Goal: Browse casually: Explore the website without a specific task or goal

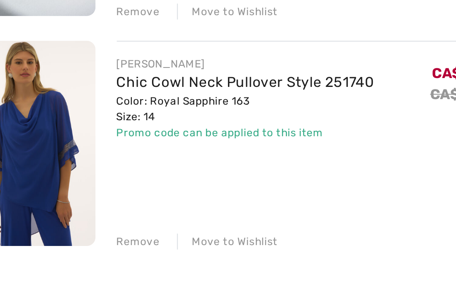
scroll to position [619, 0]
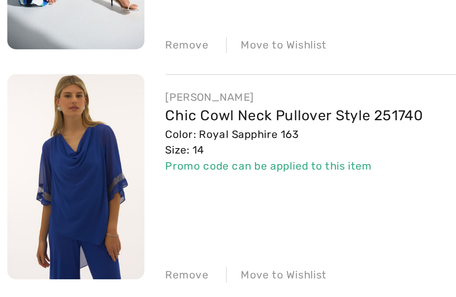
click at [111, 164] on link "Chic Cowl Neck Pullover Style 251740" at bounding box center [142, 168] width 123 height 8
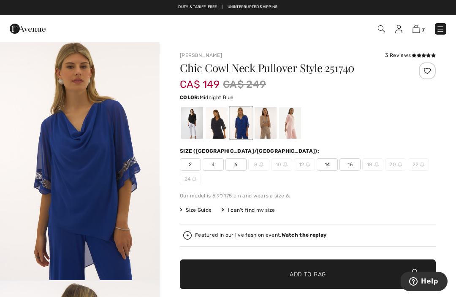
click at [220, 131] on div at bounding box center [216, 123] width 22 height 32
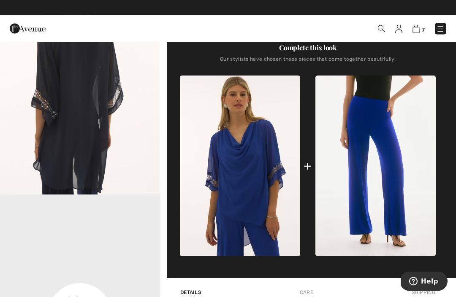
scroll to position [325, 0]
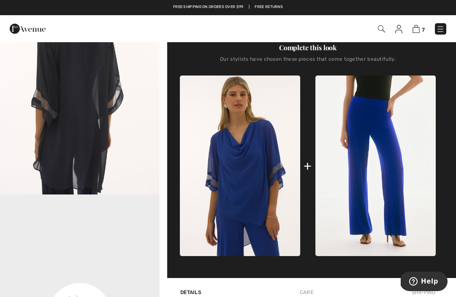
click at [376, 143] on img at bounding box center [375, 166] width 120 height 181
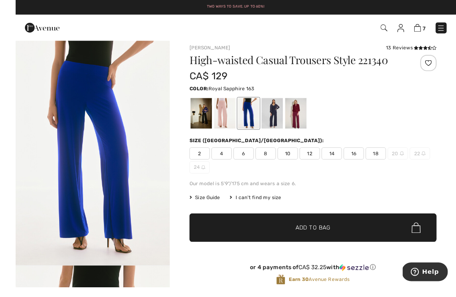
scroll to position [16, 0]
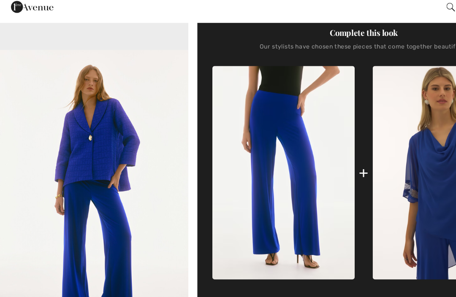
scroll to position [289, 0]
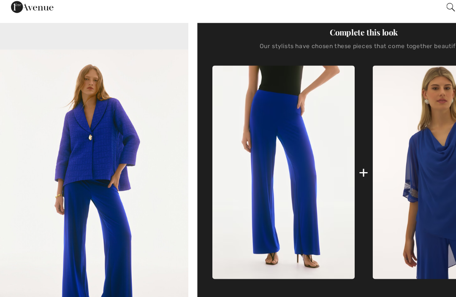
click at [78, 121] on img "3 / 4" at bounding box center [80, 184] width 160 height 239
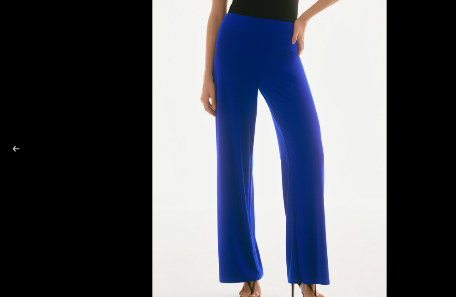
scroll to position [289, 0]
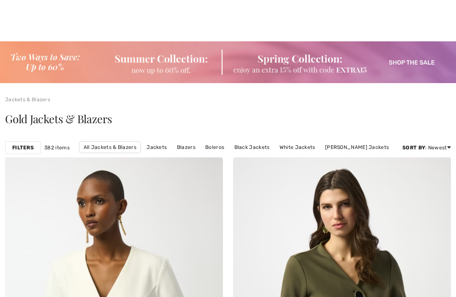
checkbox input "true"
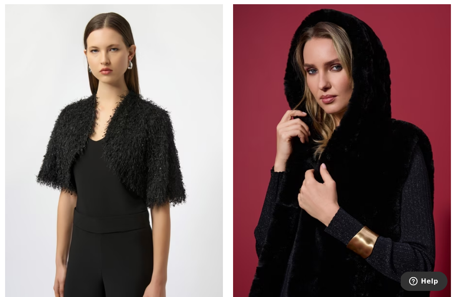
scroll to position [2779, 0]
click at [345, 130] on img at bounding box center [342, 160] width 218 height 327
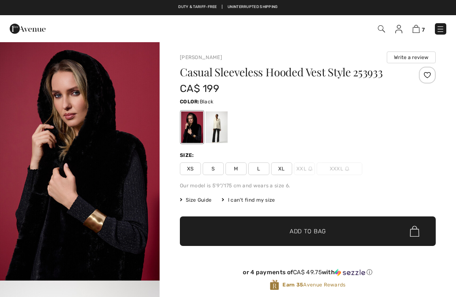
checkbox input "true"
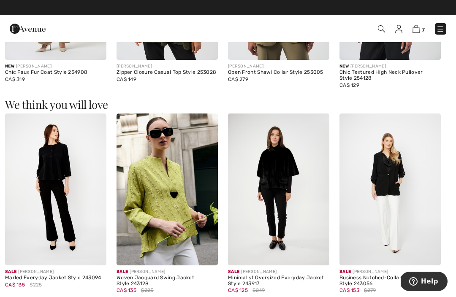
scroll to position [637, 0]
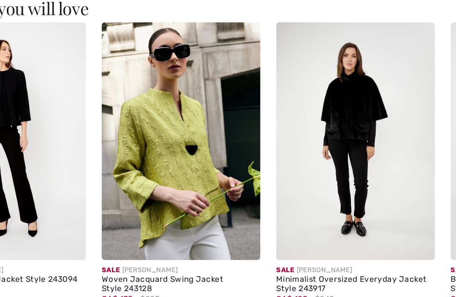
click at [116, 260] on div "Woven Jacquard Swing Jacket Style 243128" at bounding box center [166, 266] width 101 height 12
click at [116, 98] on img at bounding box center [166, 174] width 101 height 152
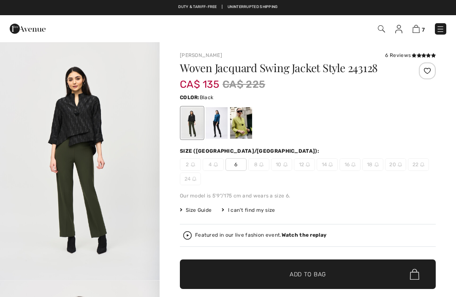
checkbox input "true"
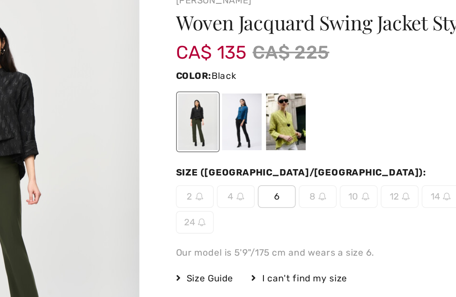
click at [205, 107] on div at bounding box center [216, 123] width 22 height 32
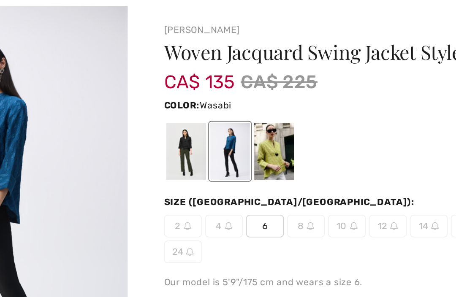
click at [230, 107] on div at bounding box center [241, 123] width 22 height 32
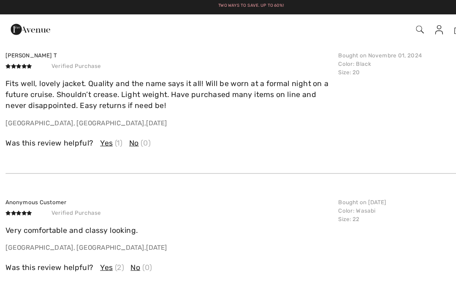
scroll to position [1504, 0]
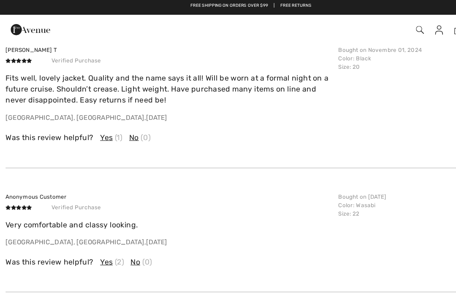
click at [289, 116] on div "Was this review helpful? Yes (1) No (0)" at bounding box center [153, 122] width 297 height 19
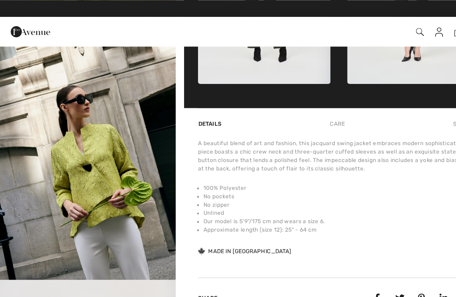
scroll to position [505, 0]
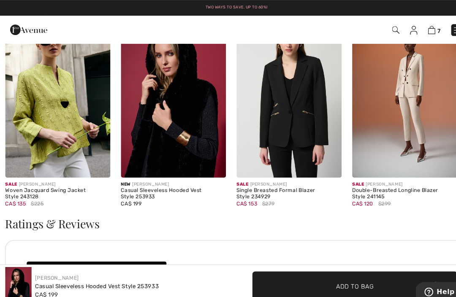
scroll to position [921, 0]
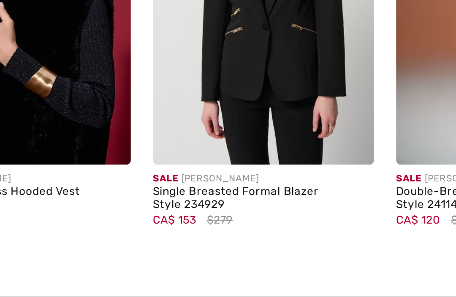
click at [228, 180] on div "Single Breasted Formal Blazer Style 234929" at bounding box center [278, 186] width 101 height 12
click at [228, 48] on img at bounding box center [278, 95] width 101 height 152
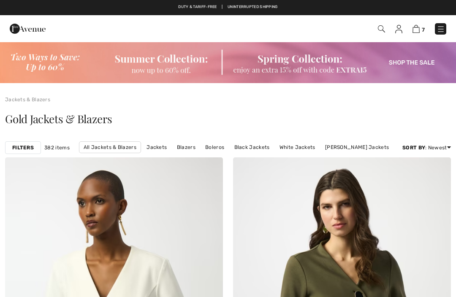
checkbox input "true"
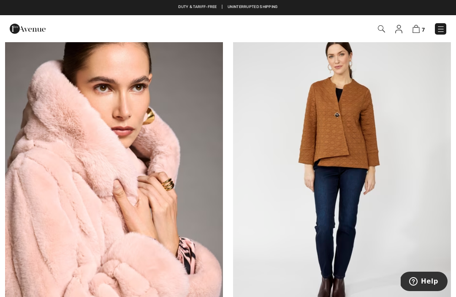
scroll to position [7696, 0]
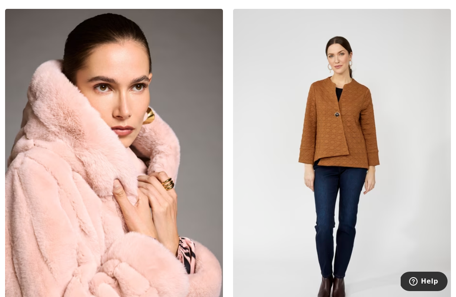
click at [343, 109] on img at bounding box center [342, 172] width 218 height 327
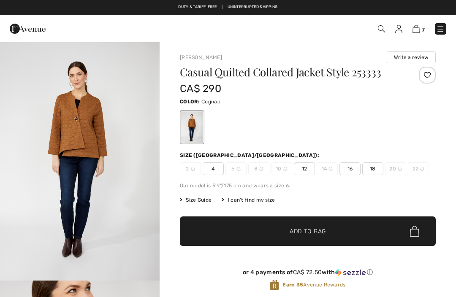
checkbox input "true"
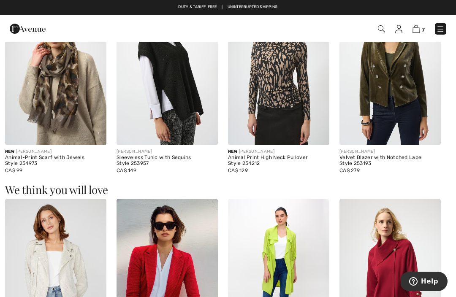
scroll to position [538, 0]
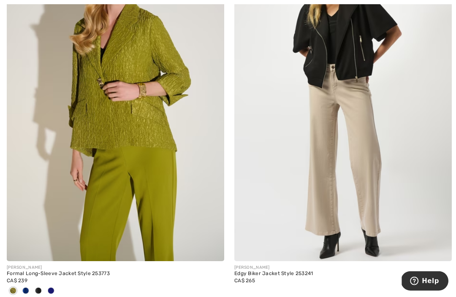
scroll to position [8864, 0]
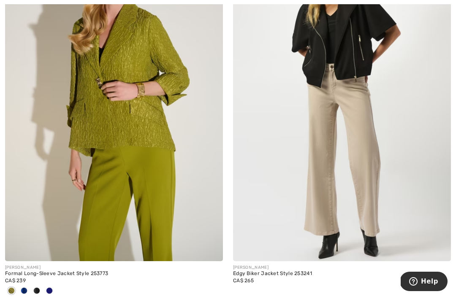
click at [37, 287] on div at bounding box center [36, 291] width 13 height 14
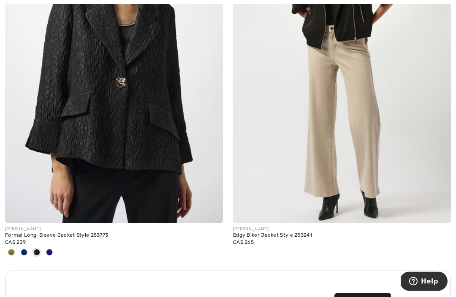
scroll to position [8902, 0]
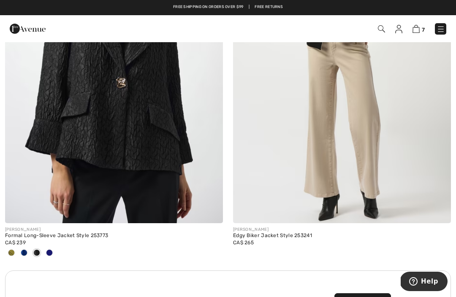
click at [126, 107] on img at bounding box center [114, 60] width 218 height 327
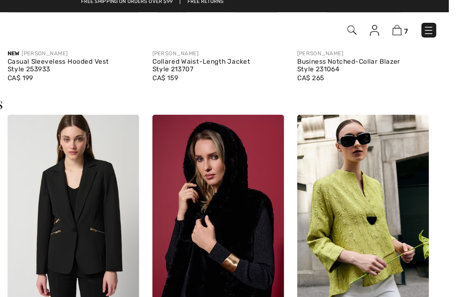
scroll to position [902, 0]
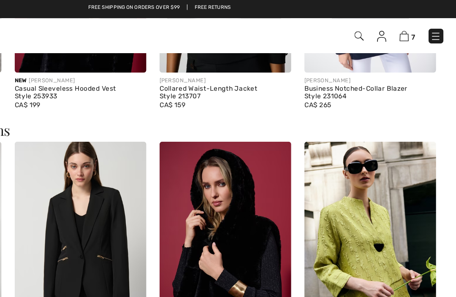
click at [339, 72] on div "Business Notched-Collar Blazer Style 231064" at bounding box center [389, 73] width 101 height 12
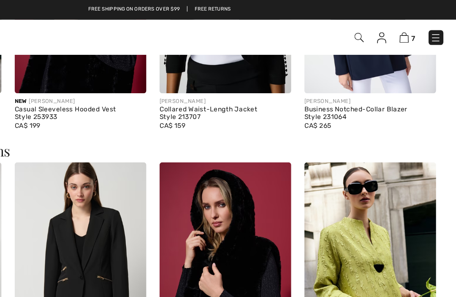
scroll to position [876, 0]
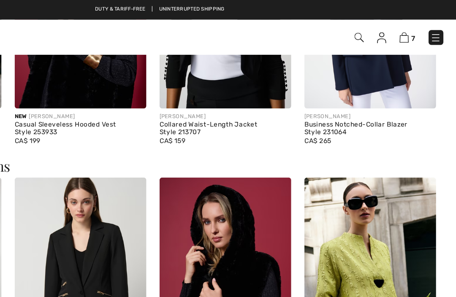
click at [339, 57] on img at bounding box center [389, 8] width 101 height 152
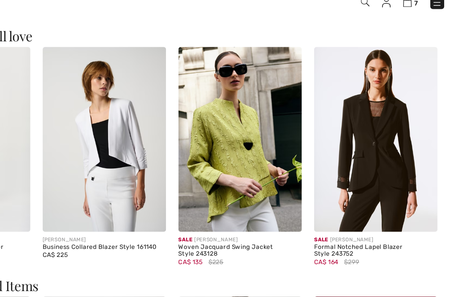
scroll to position [957, 0]
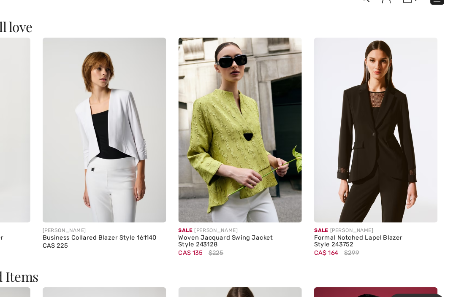
click at [339, 223] on div "Formal Notched Lapel Blazer Style 243752" at bounding box center [389, 229] width 101 height 12
click at [339, 139] on img at bounding box center [389, 137] width 101 height 152
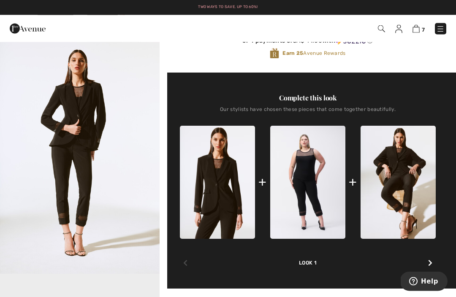
scroll to position [258, 0]
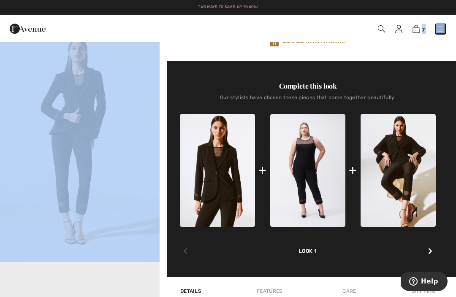
click at [299, 138] on img at bounding box center [307, 170] width 75 height 113
click at [307, 122] on img at bounding box center [307, 170] width 75 height 113
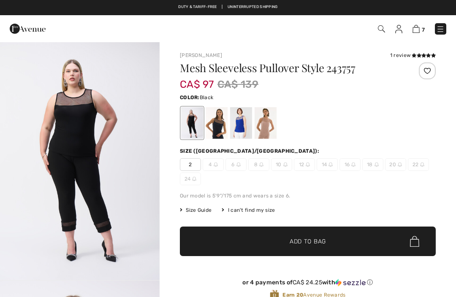
checkbox input "true"
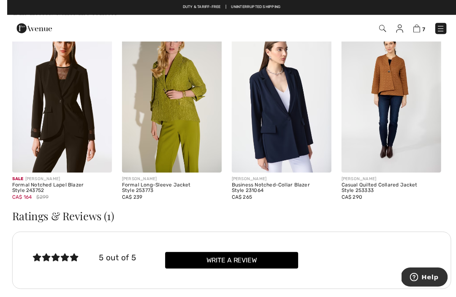
scroll to position [1136, 0]
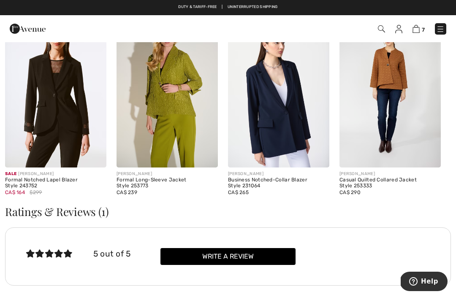
click at [257, 187] on div "Business Notched-Collar Blazer Style 231064" at bounding box center [278, 183] width 101 height 12
click at [274, 120] on img at bounding box center [278, 92] width 101 height 152
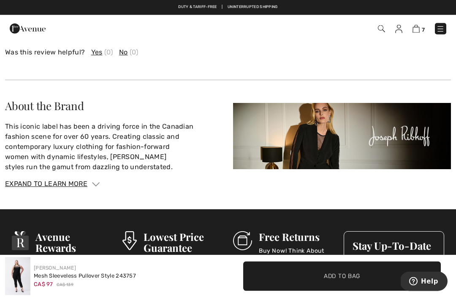
scroll to position [1458, 0]
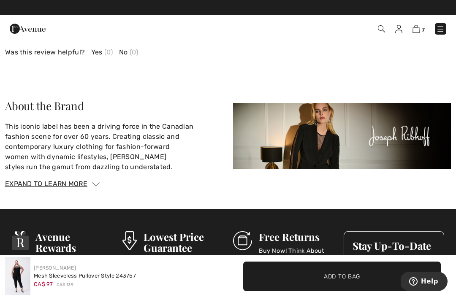
click at [322, 143] on img at bounding box center [342, 136] width 218 height 66
click at [320, 136] on img at bounding box center [342, 136] width 218 height 66
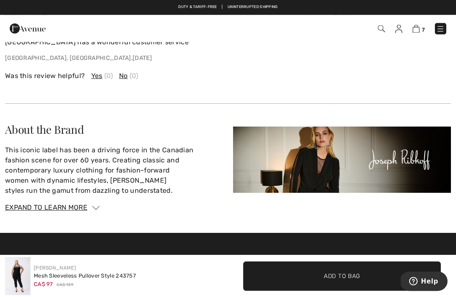
scroll to position [1434, 0]
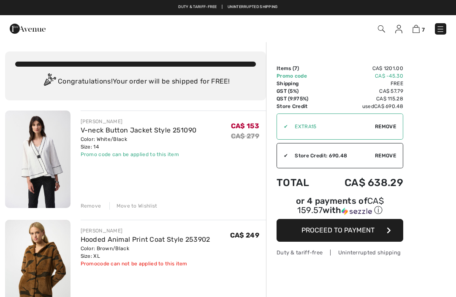
checkbox input "true"
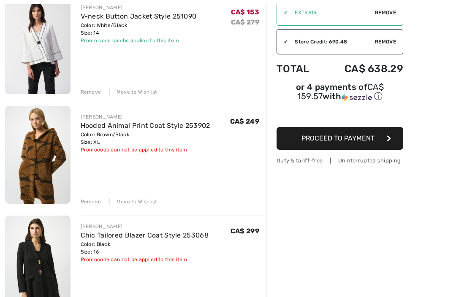
scroll to position [113, 0]
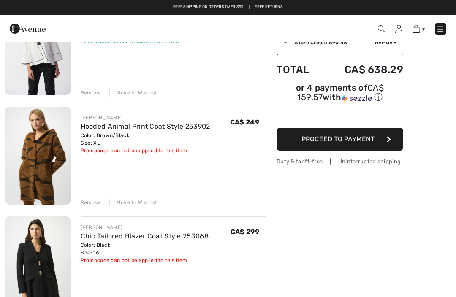
click at [34, 269] on img at bounding box center [37, 264] width 65 height 97
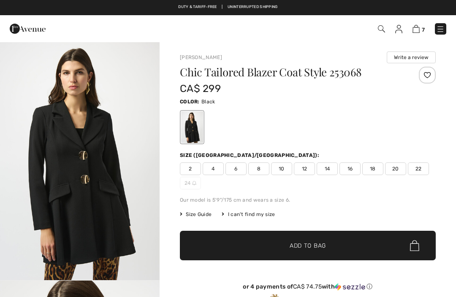
checkbox input "true"
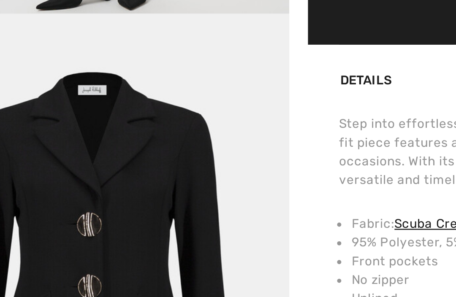
scroll to position [484, 0]
